Goal: Navigation & Orientation: Find specific page/section

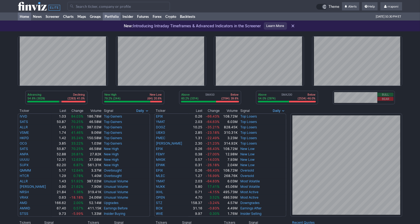
click at [117, 18] on link "Portfolio" at bounding box center [112, 16] width 18 height 8
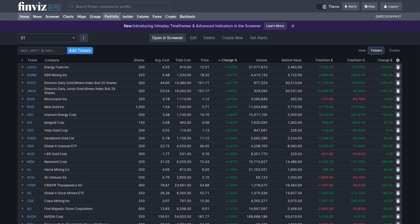
click at [27, 19] on link "Home" at bounding box center [24, 16] width 13 height 8
